Goal: Information Seeking & Learning: Check status

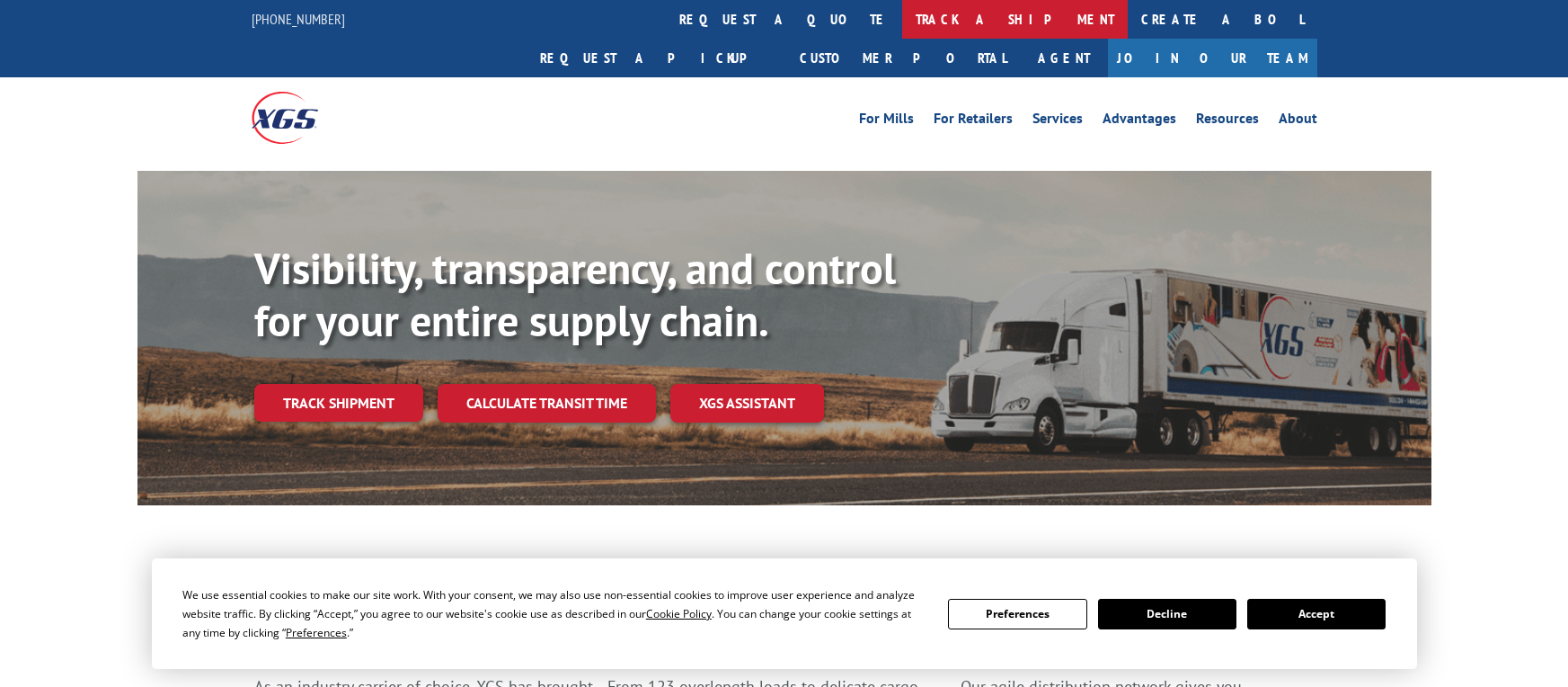
click at [902, 15] on link "track a shipment" at bounding box center [1014, 19] width 225 height 39
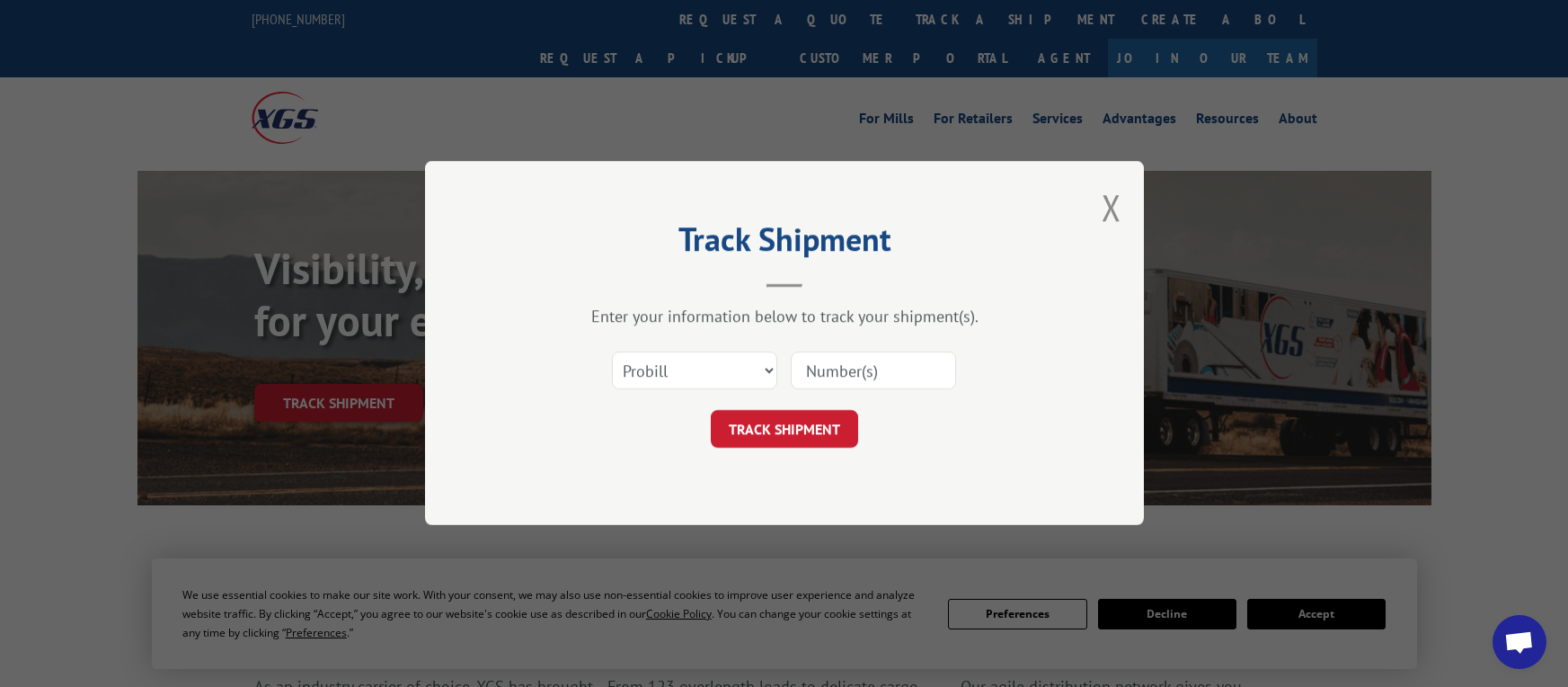
click at [839, 377] on input at bounding box center [873, 371] width 166 height 38
paste input "2556146"
type input "2556146"
click at [782, 425] on button "TRACK SHIPMENT" at bounding box center [784, 430] width 147 height 38
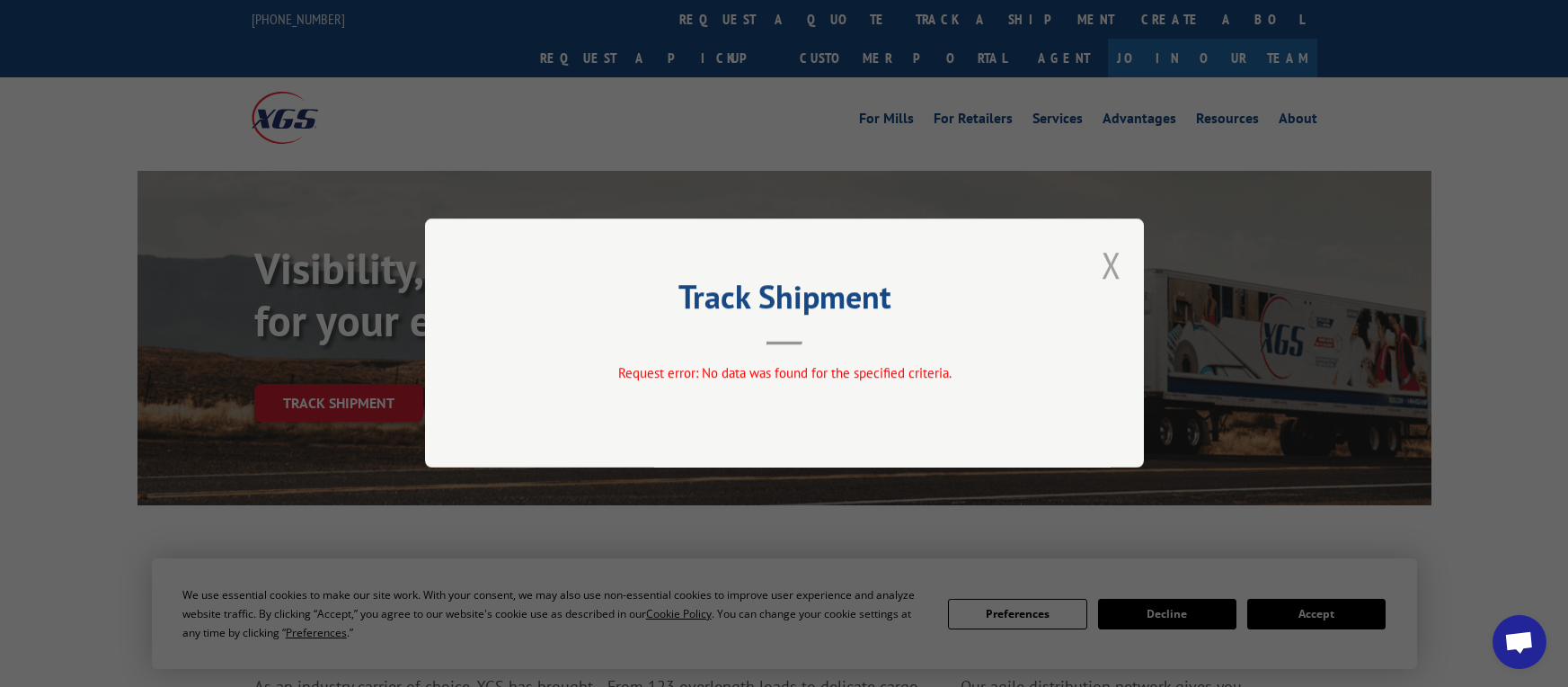
click at [1112, 266] on button "Close modal" at bounding box center [1111, 265] width 20 height 48
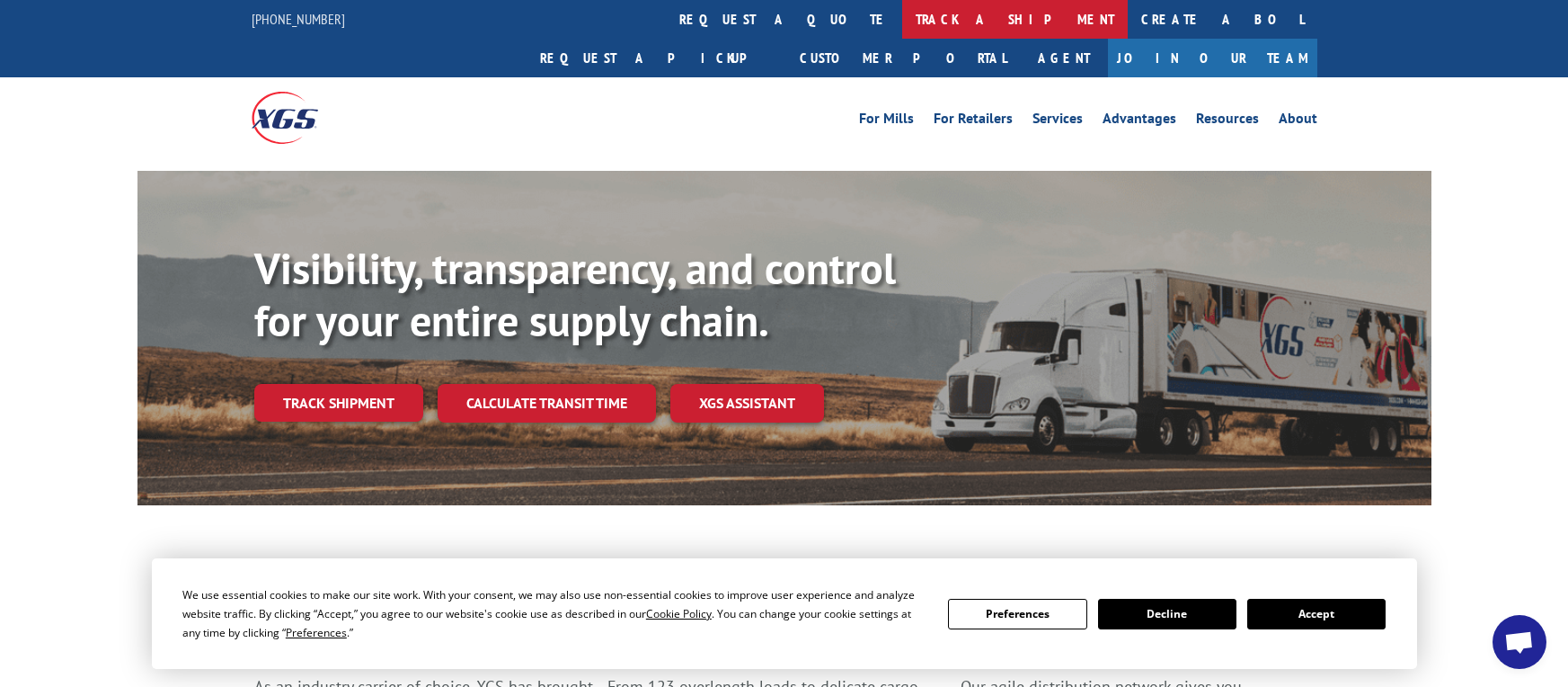
click at [902, 24] on link "track a shipment" at bounding box center [1014, 19] width 225 height 39
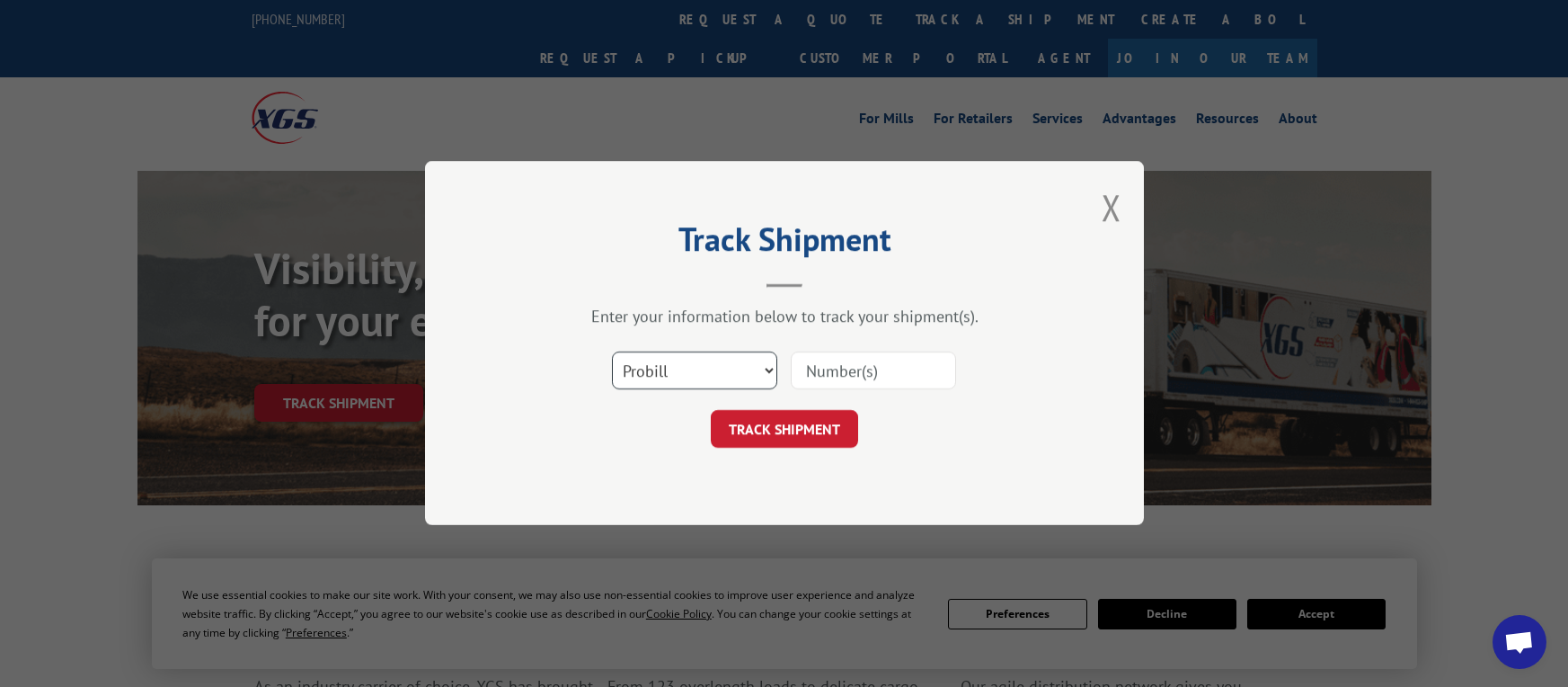
click at [742, 375] on select "Select category... Probill BOL PO" at bounding box center [695, 371] width 166 height 38
select select "po"
click at [612, 352] on select "Select category... Probill BOL PO" at bounding box center [695, 371] width 166 height 38
click at [847, 361] on input at bounding box center [873, 371] width 166 height 38
paste input "78573357"
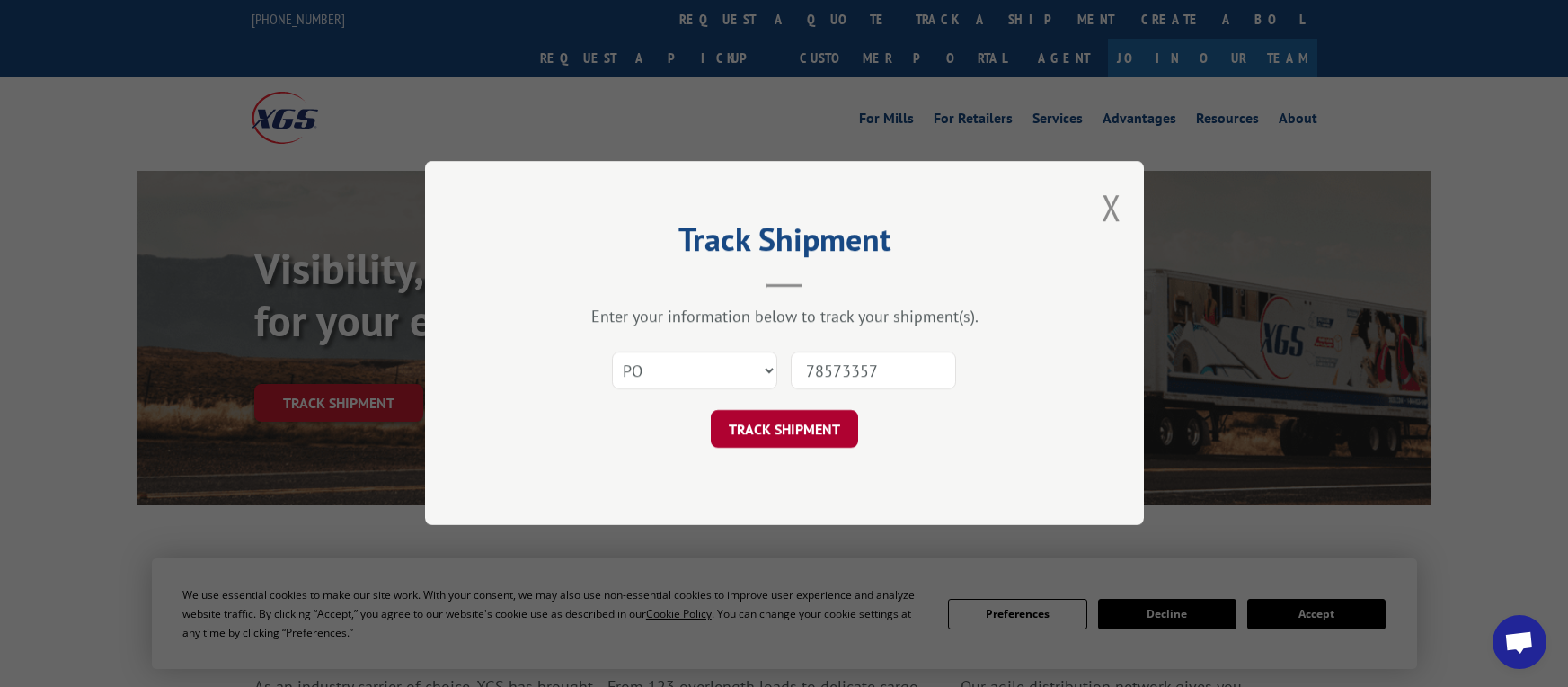
type input "78573357"
click at [770, 416] on button "TRACK SHIPMENT" at bounding box center [784, 430] width 147 height 38
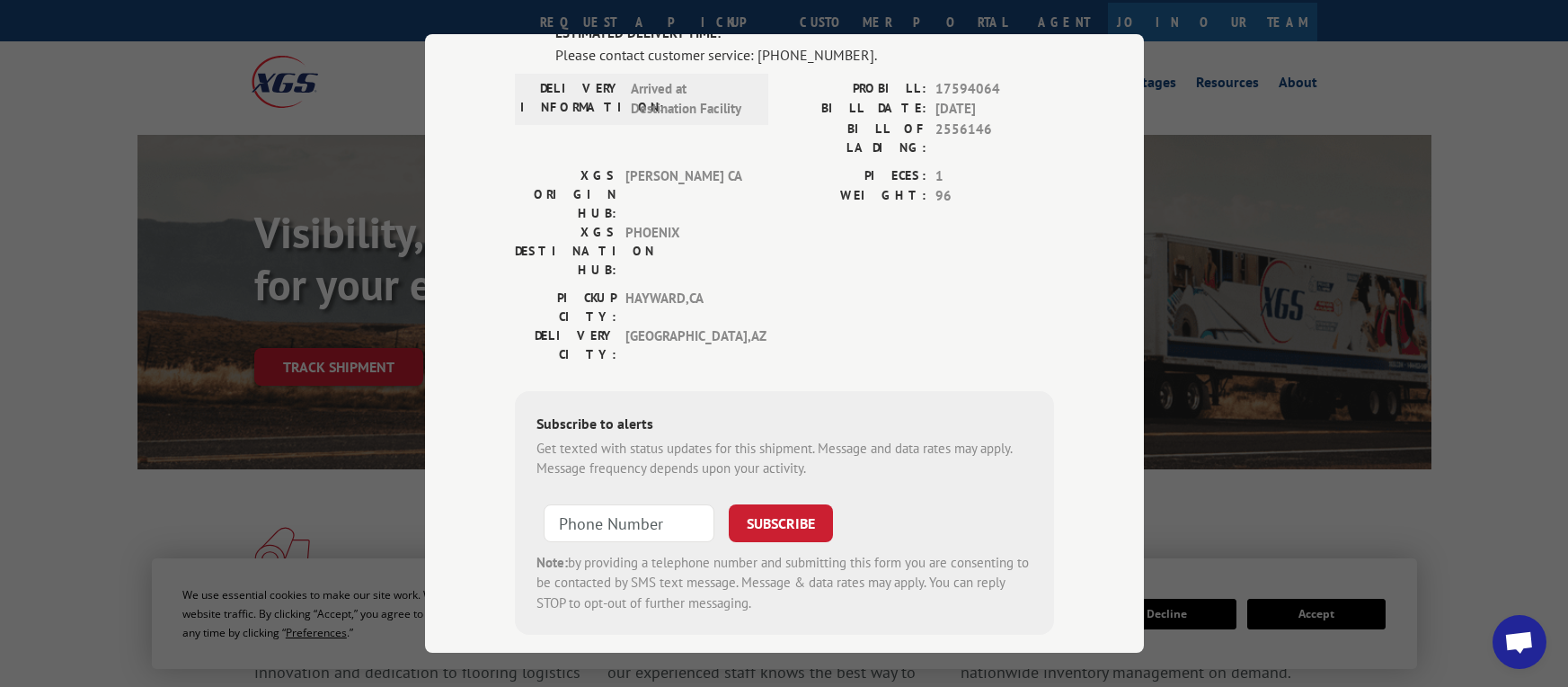
scroll to position [90, 0]
